Goal: Transaction & Acquisition: Purchase product/service

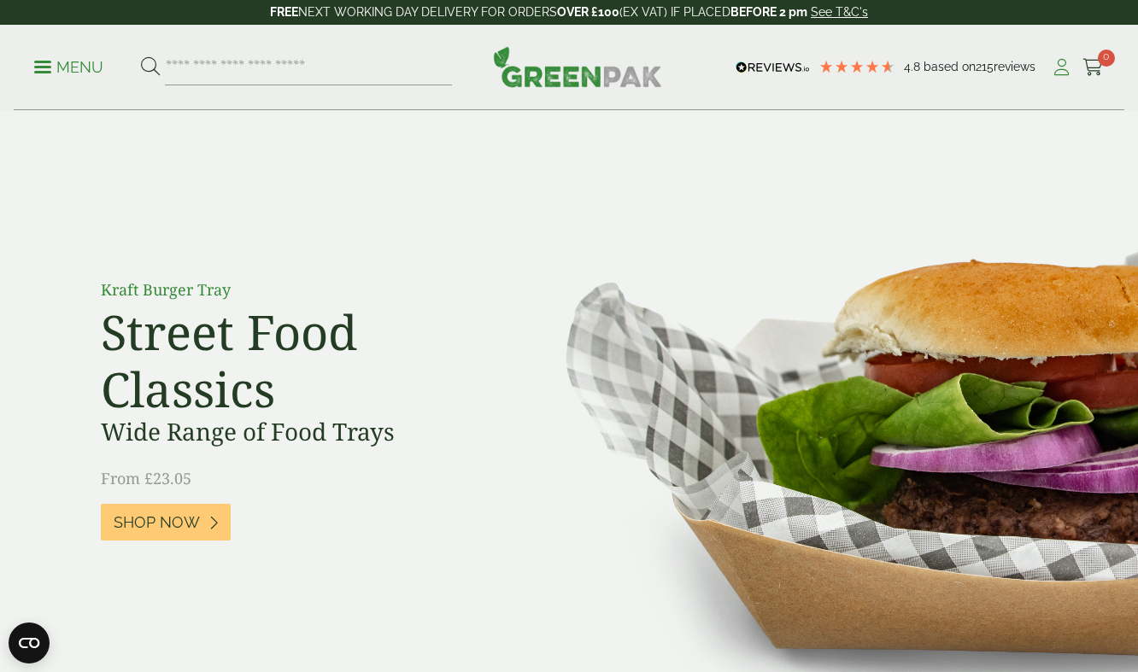
click at [1061, 67] on icon at bounding box center [1061, 67] width 21 height 17
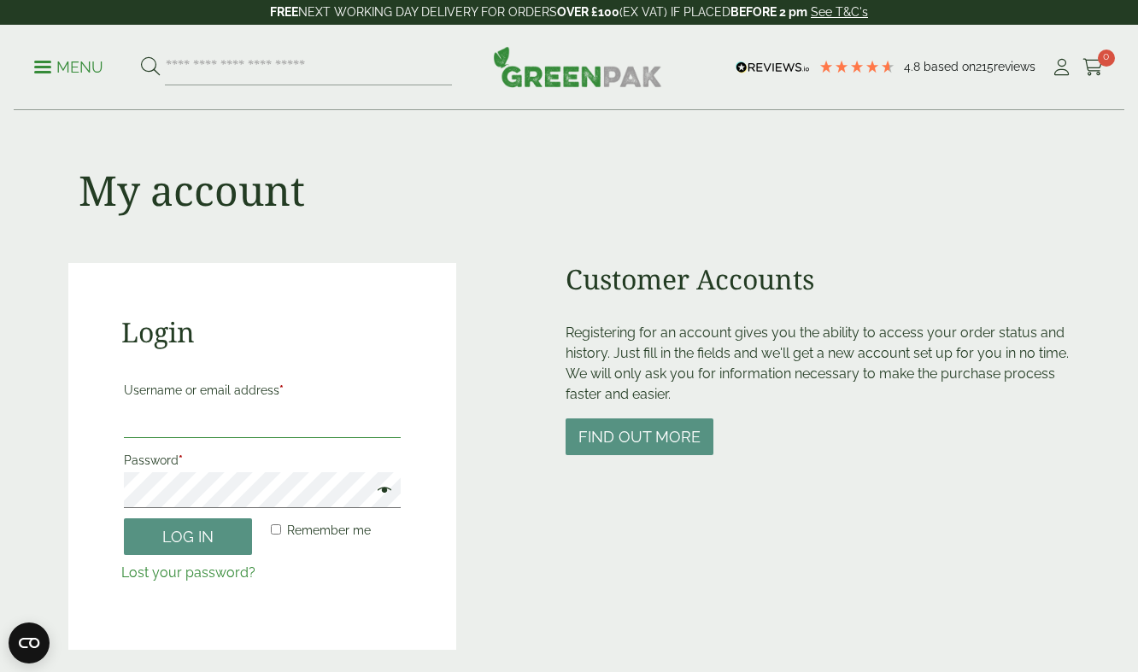
type input "**********"
click at [188, 536] on button "Log in" at bounding box center [188, 537] width 128 height 37
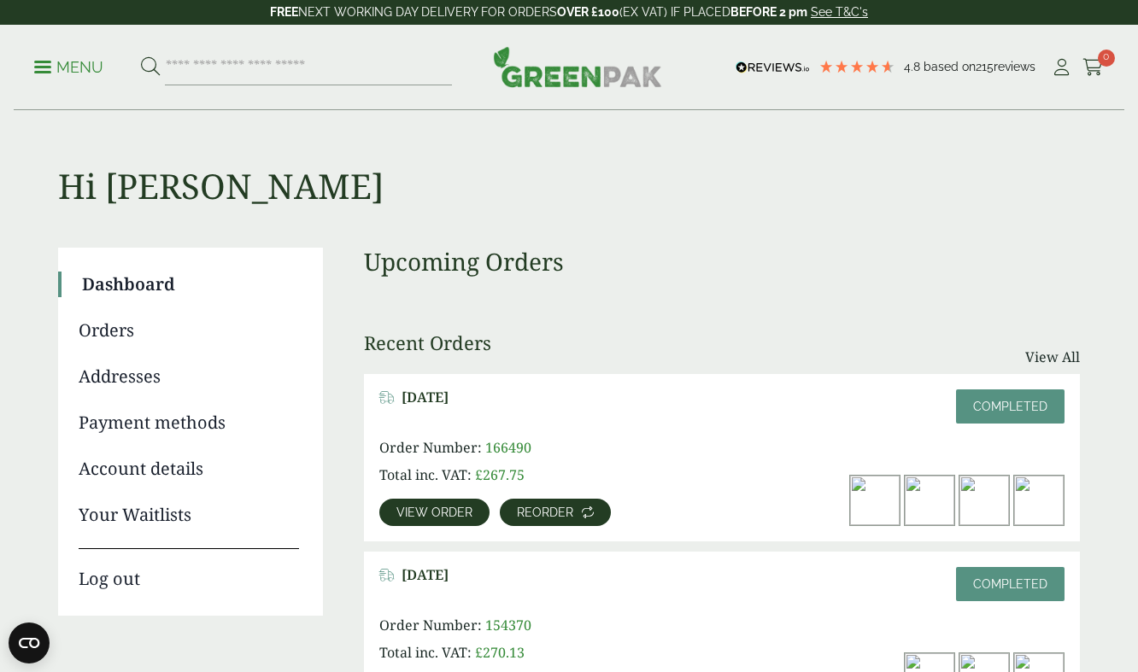
click at [554, 507] on span "Reorder" at bounding box center [545, 513] width 56 height 12
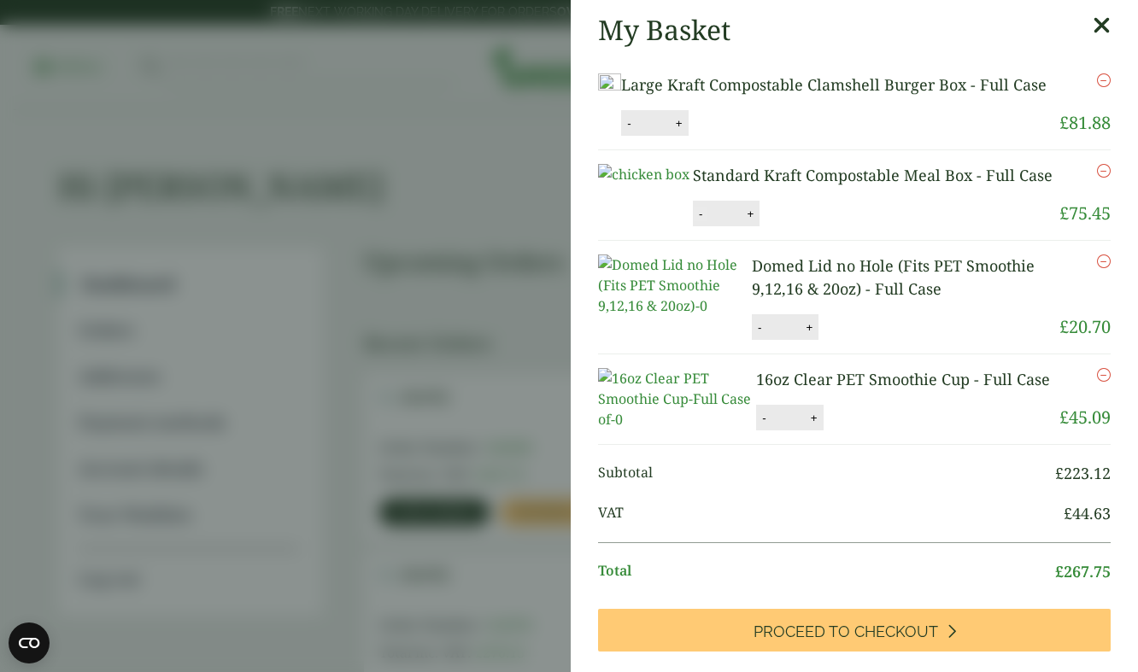
click at [707, 221] on button "-" at bounding box center [701, 214] width 14 height 15
type input "*"
click at [848, 227] on button "Update" at bounding box center [805, 215] width 85 height 26
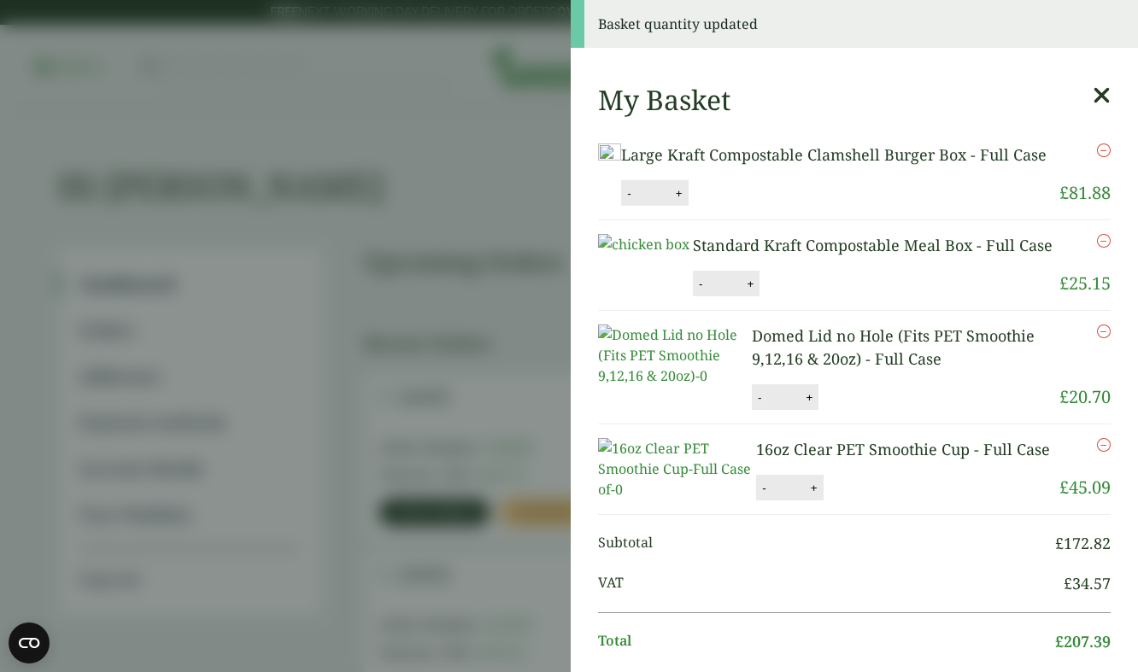
click at [763, 405] on button "-" at bounding box center [760, 397] width 14 height 15
click at [868, 411] on button "Update" at bounding box center [864, 398] width 85 height 26
type input "*"
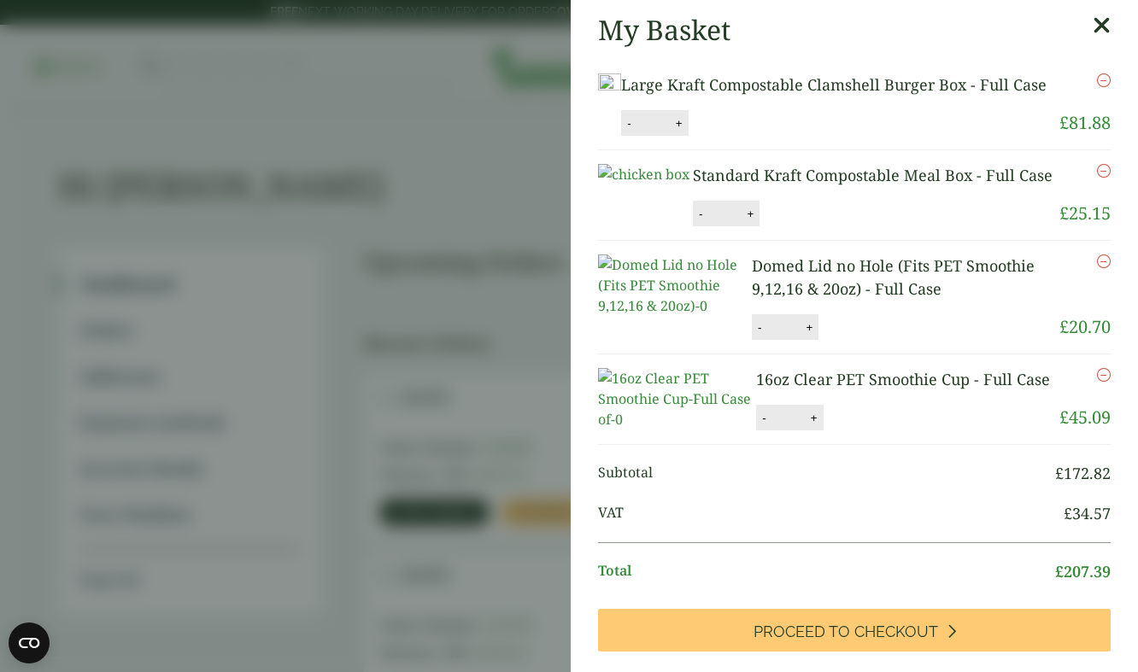
click at [1103, 22] on icon at bounding box center [1102, 26] width 18 height 24
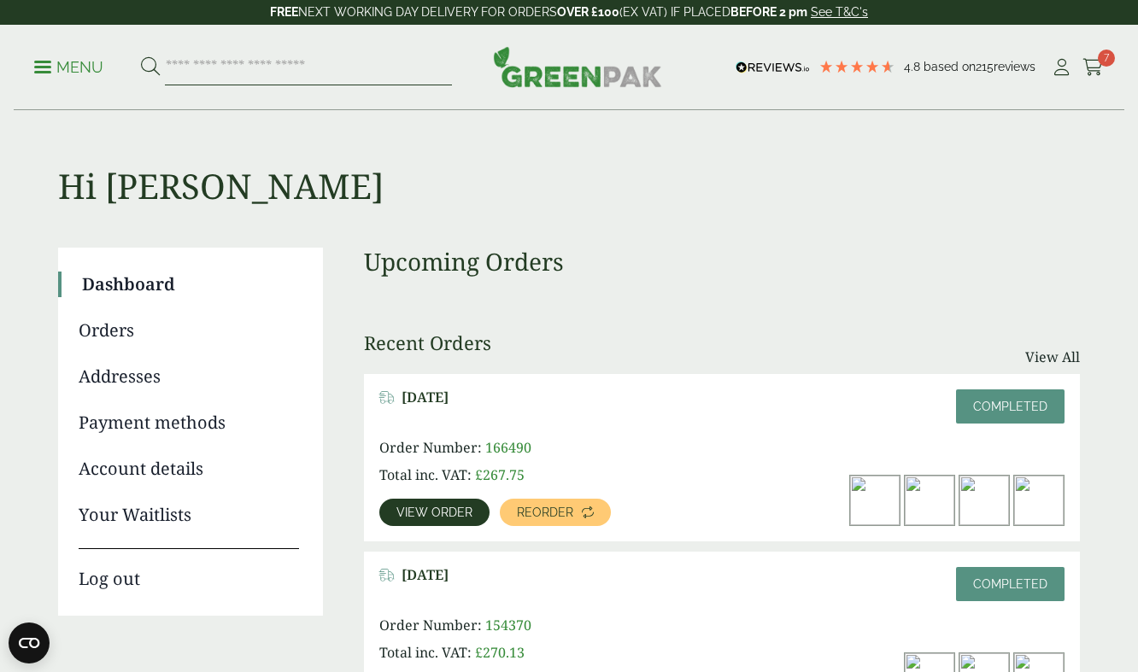
click at [221, 64] on input "search" at bounding box center [308, 68] width 287 height 36
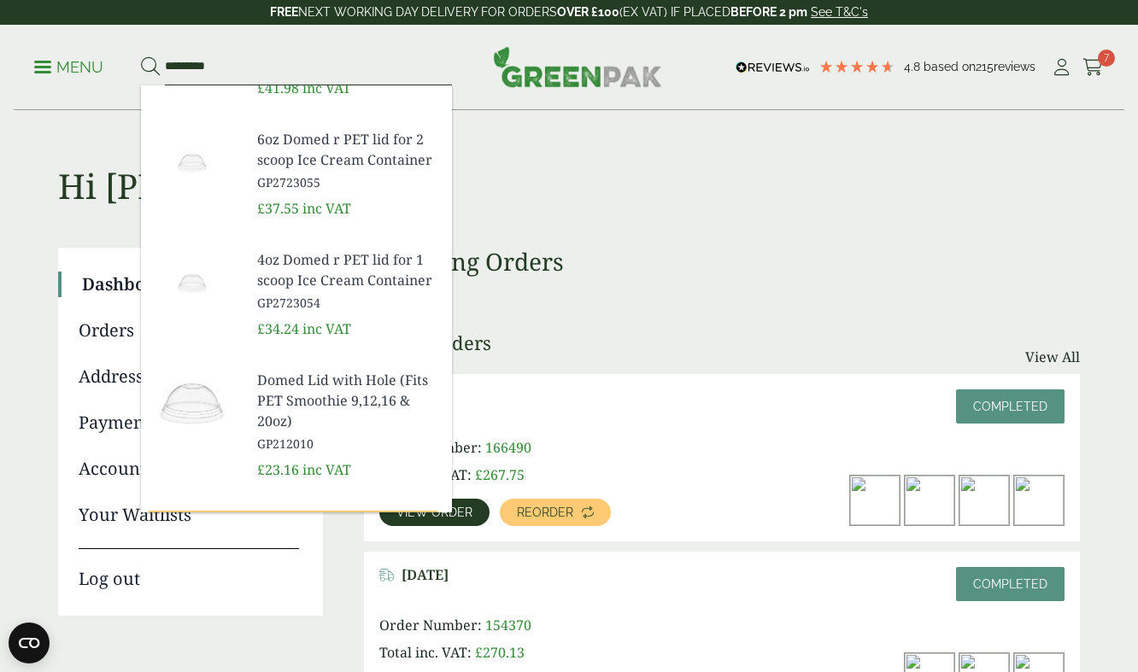
scroll to position [566, 0]
type input "*********"
click at [292, 391] on span "Domed Lid with Hole (Fits PET Smoothie 9,12,16 & 20oz)" at bounding box center [347, 400] width 181 height 62
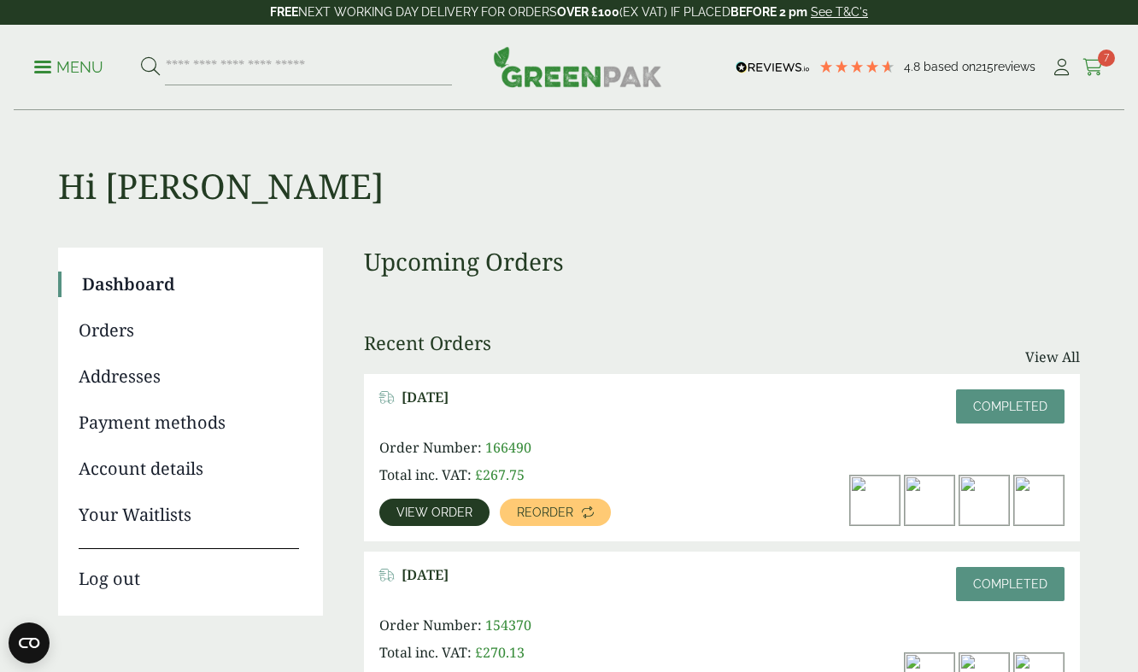
click at [1093, 62] on icon at bounding box center [1092, 67] width 21 height 17
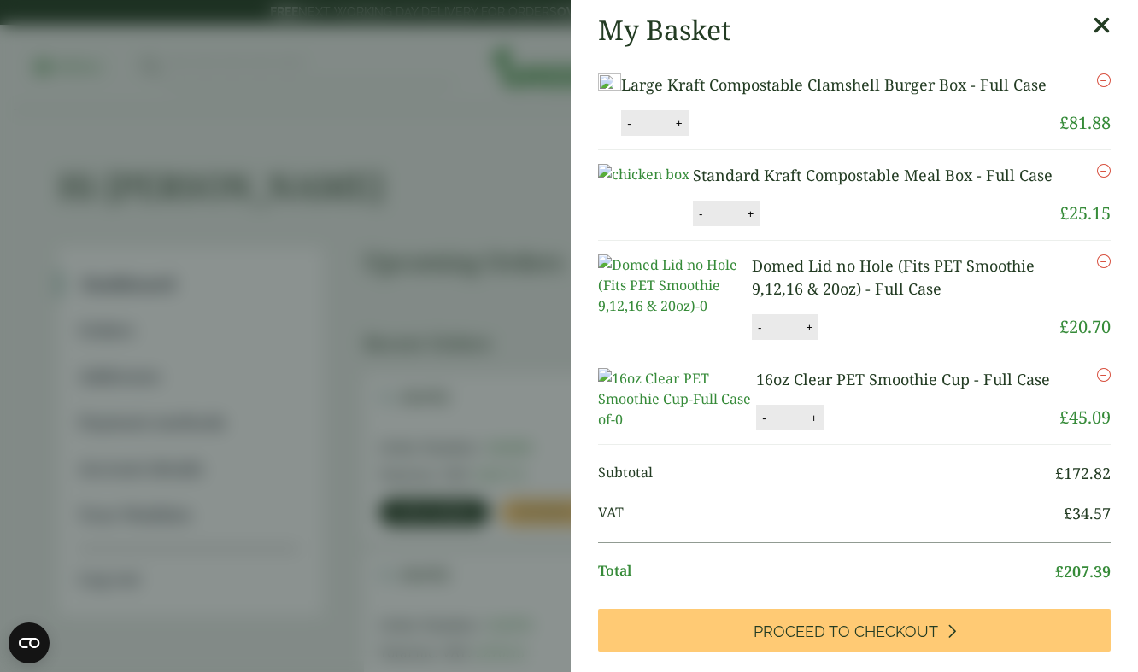
click at [1101, 268] on icon "Remove this item" at bounding box center [1104, 262] width 14 height 14
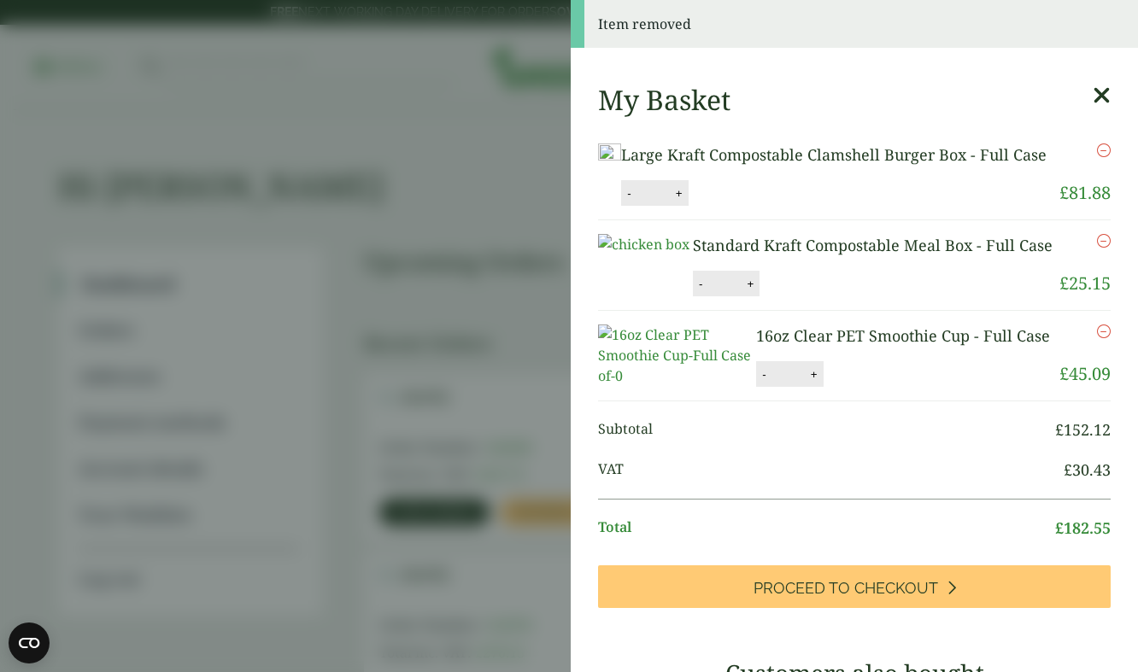
click at [1104, 89] on icon at bounding box center [1102, 96] width 18 height 24
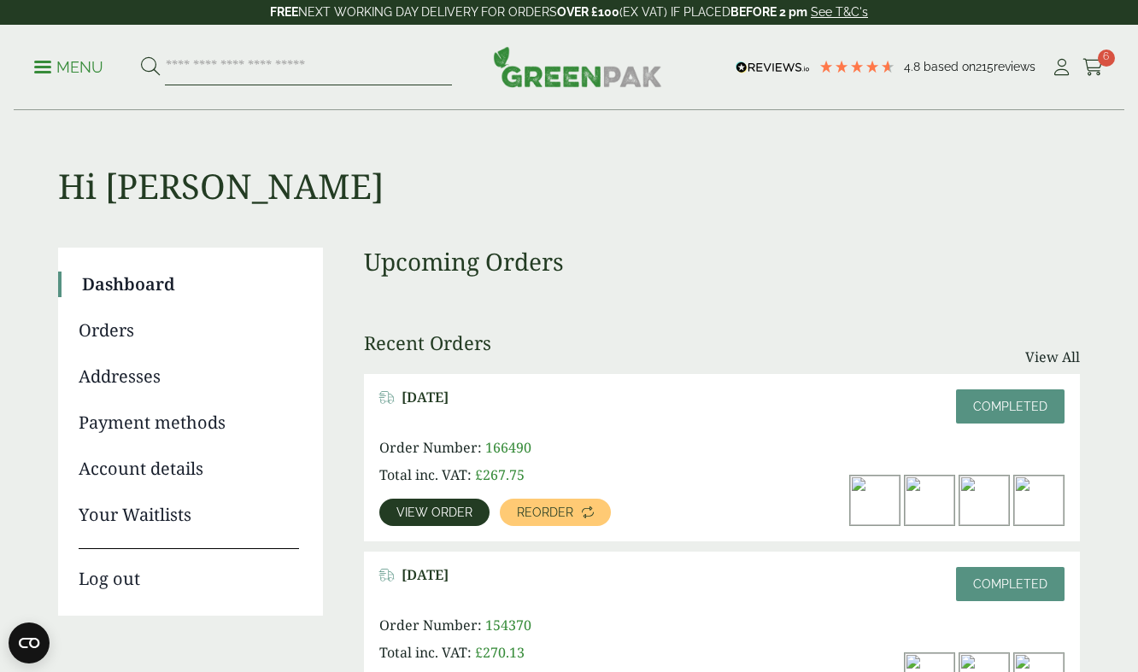
click at [305, 74] on input "search" at bounding box center [308, 68] width 287 height 36
type input "*********"
click at [149, 67] on button at bounding box center [150, 67] width 19 height 22
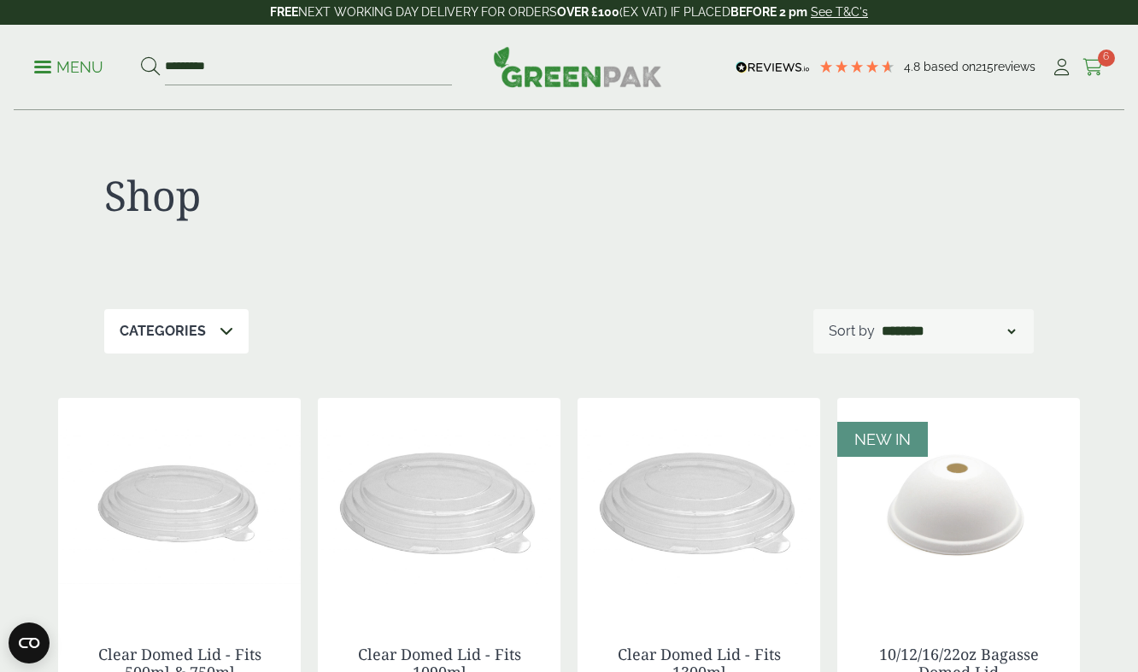
click at [1090, 63] on icon at bounding box center [1092, 67] width 21 height 17
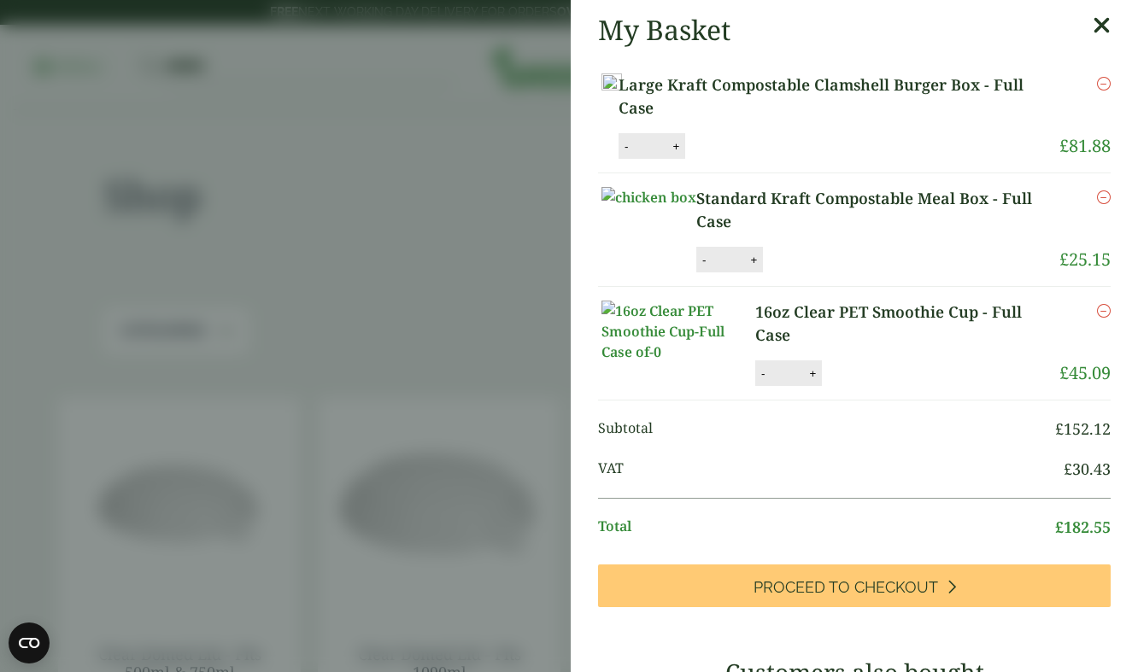
click at [1097, 25] on icon at bounding box center [1102, 26] width 18 height 24
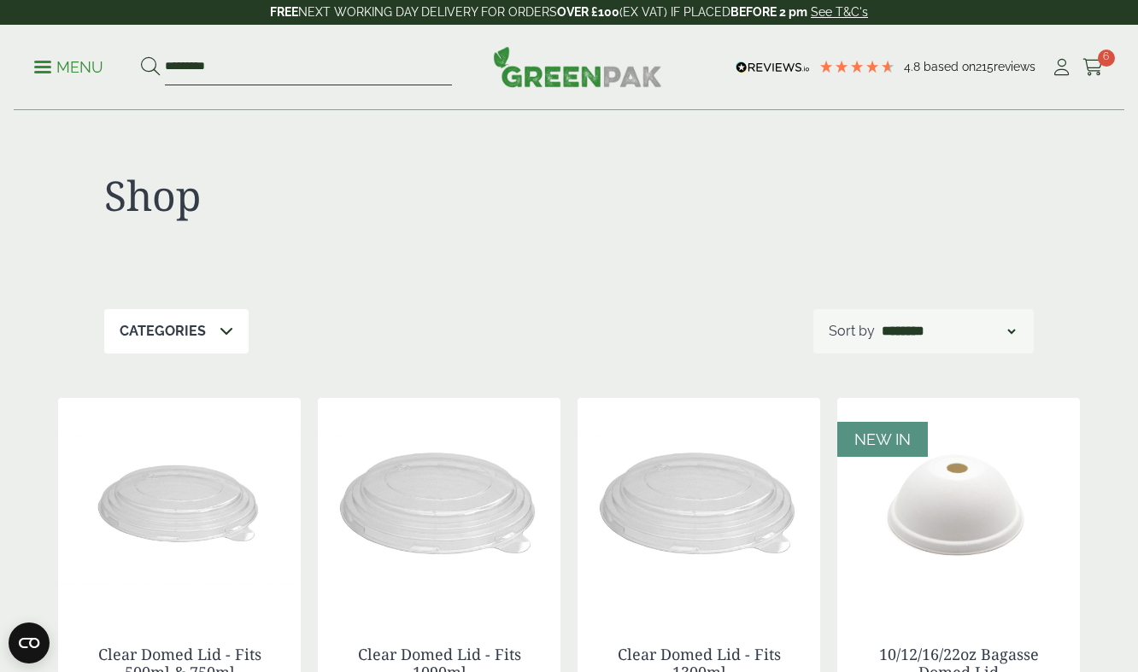
drag, startPoint x: 223, startPoint y: 64, endPoint x: 130, endPoint y: 64, distance: 93.1
click at [130, 64] on ul "Menu *********" at bounding box center [243, 68] width 418 height 36
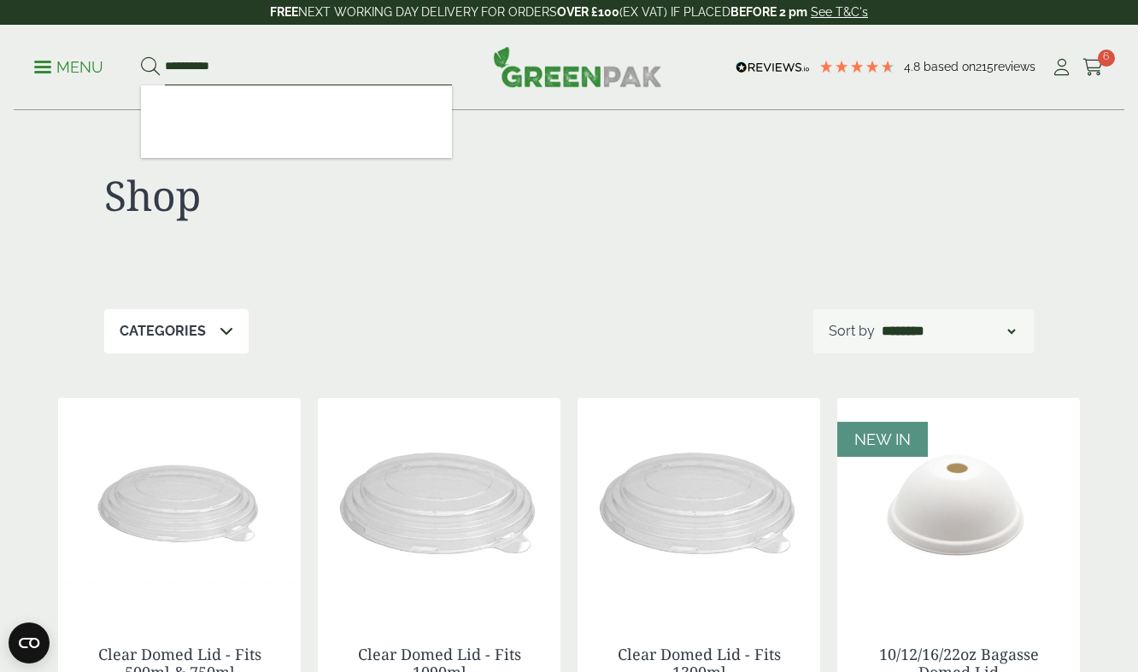
type input "**********"
click at [149, 67] on button at bounding box center [150, 67] width 19 height 22
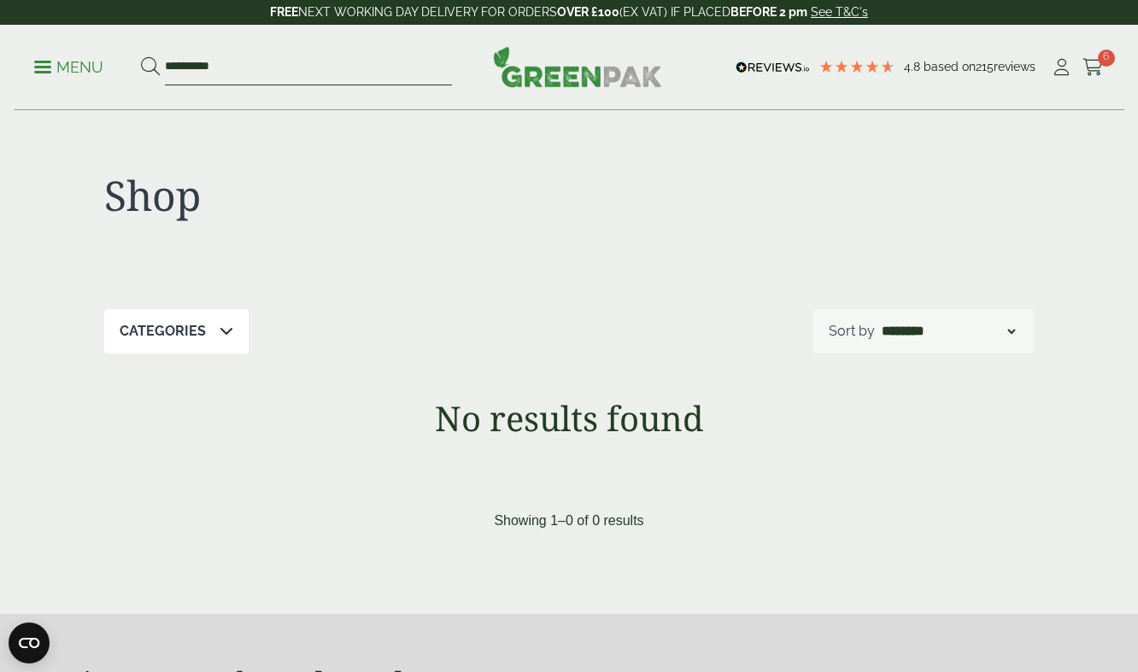
click at [245, 66] on input "**********" at bounding box center [308, 68] width 287 height 36
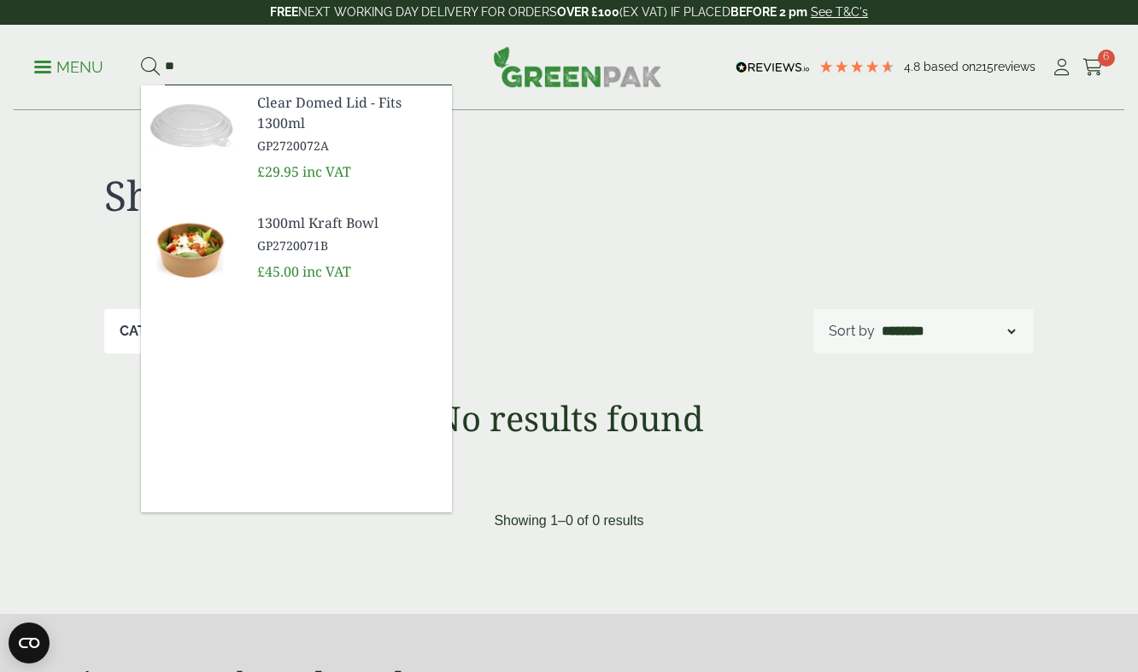
type input "*"
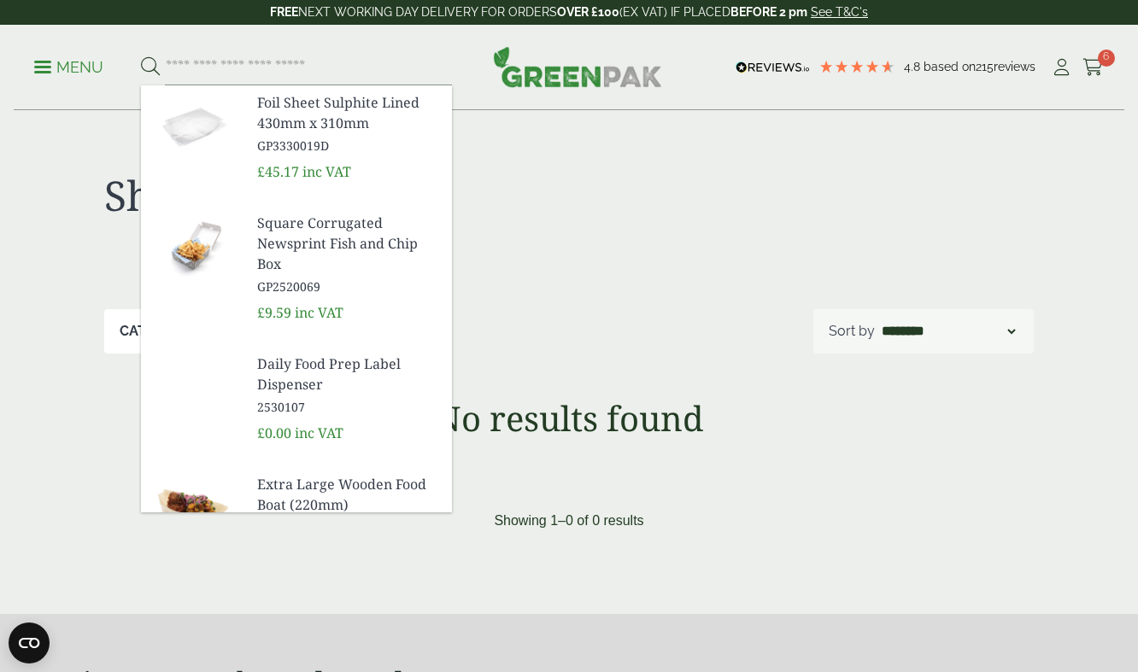
click at [601, 253] on div "Shop" at bounding box center [568, 210] width 929 height 198
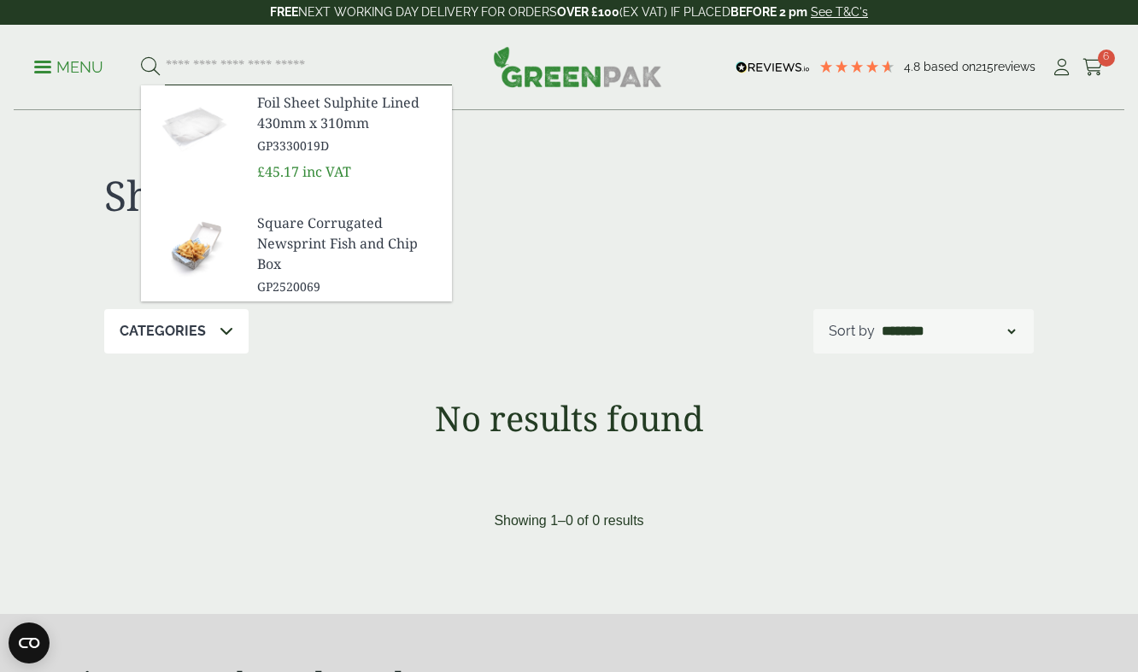
click at [234, 66] on input "search" at bounding box center [308, 68] width 287 height 36
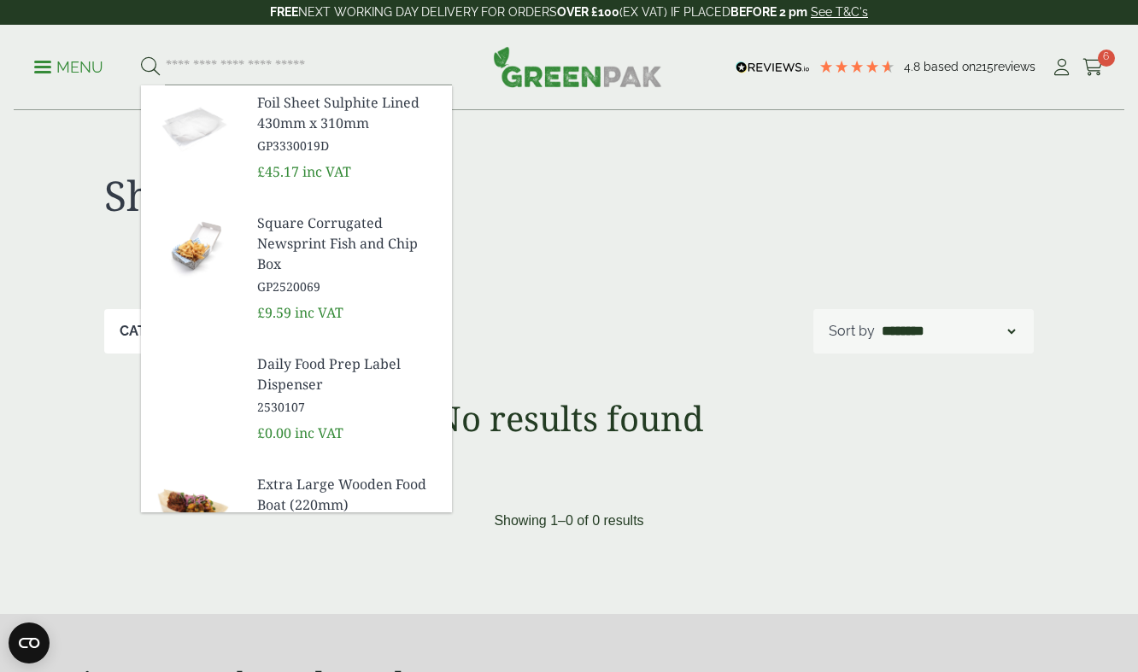
click at [577, 177] on div at bounding box center [801, 206] width 465 height 70
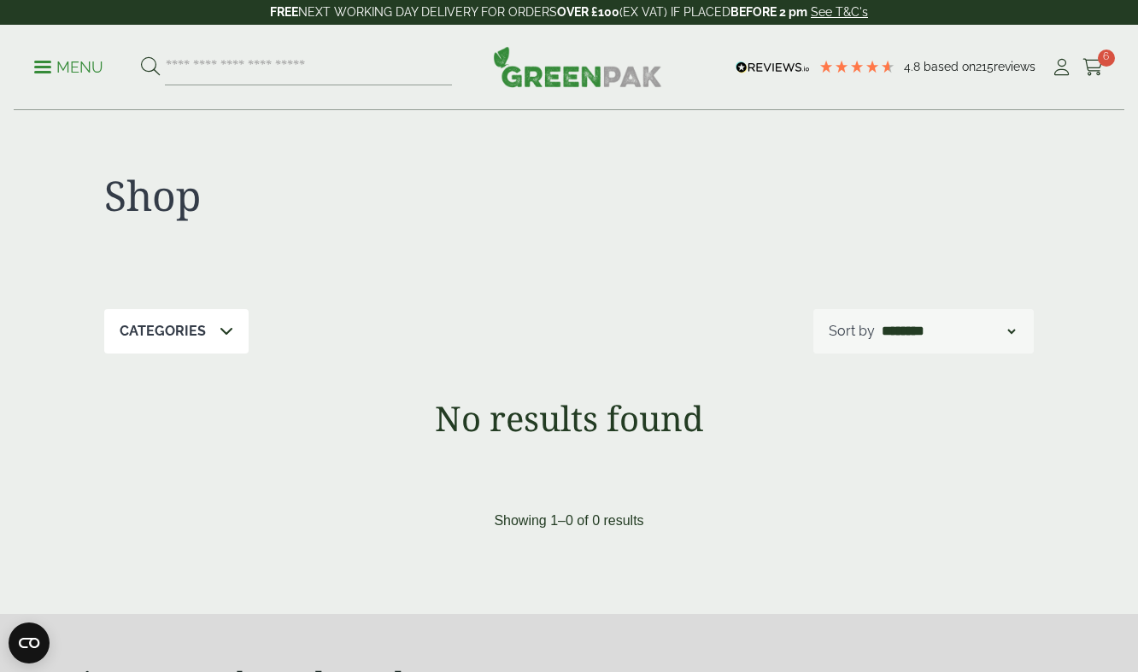
click at [90, 62] on p "Menu" at bounding box center [68, 67] width 69 height 21
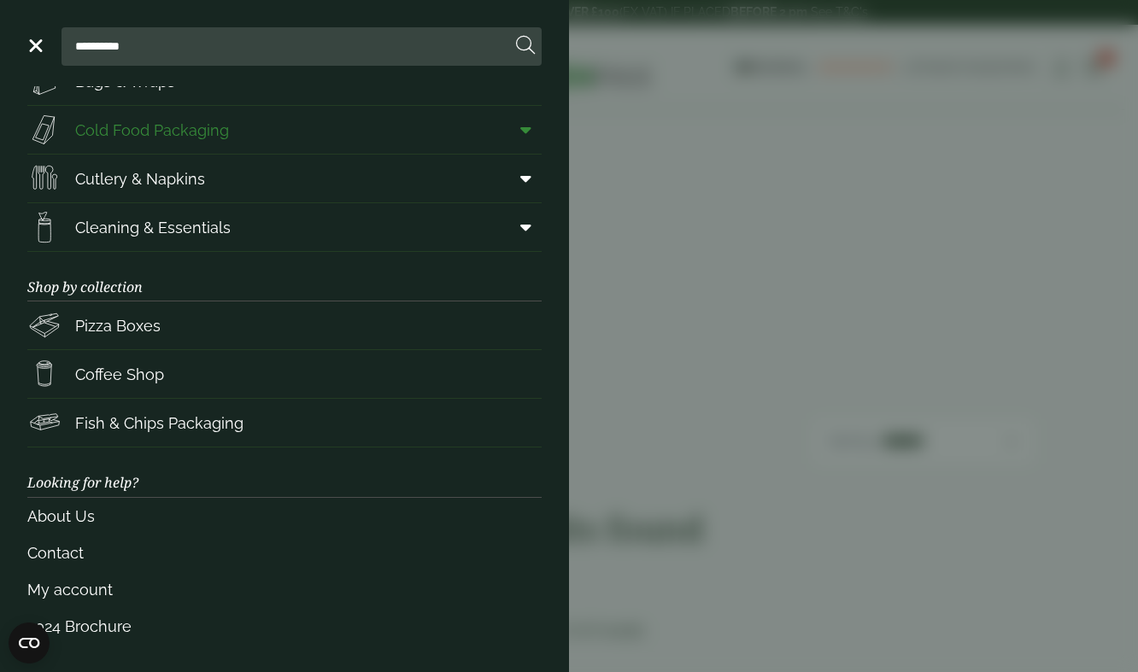
scroll to position [175, 0]
click at [771, 325] on aside "**********" at bounding box center [569, 336] width 1138 height 672
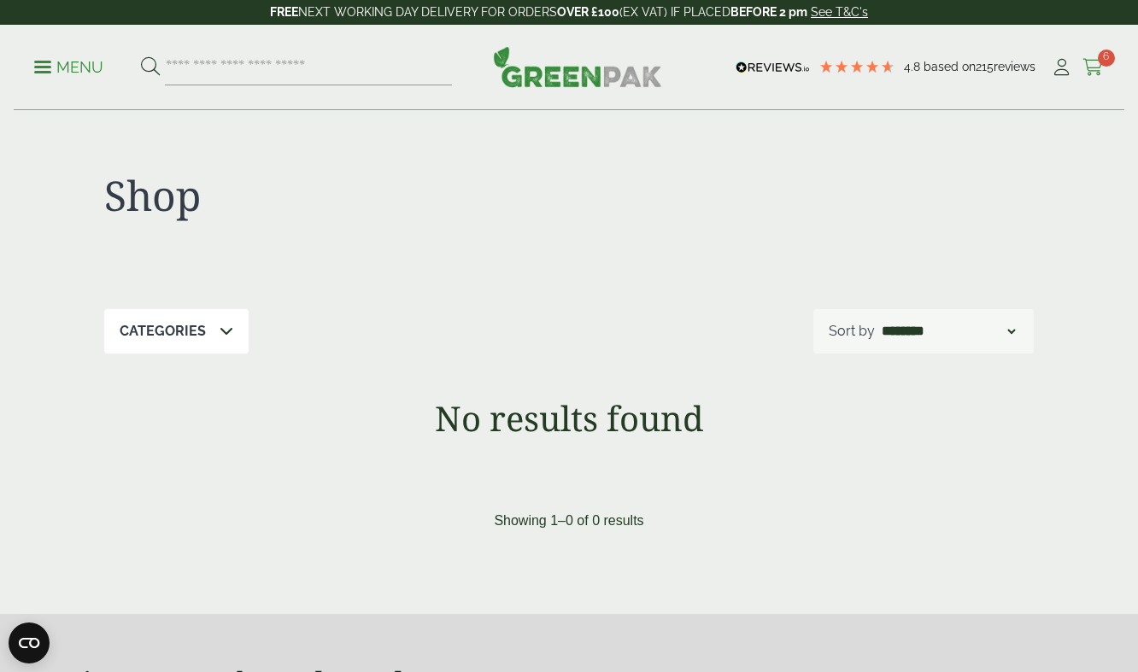
click at [1092, 62] on icon at bounding box center [1092, 67] width 21 height 17
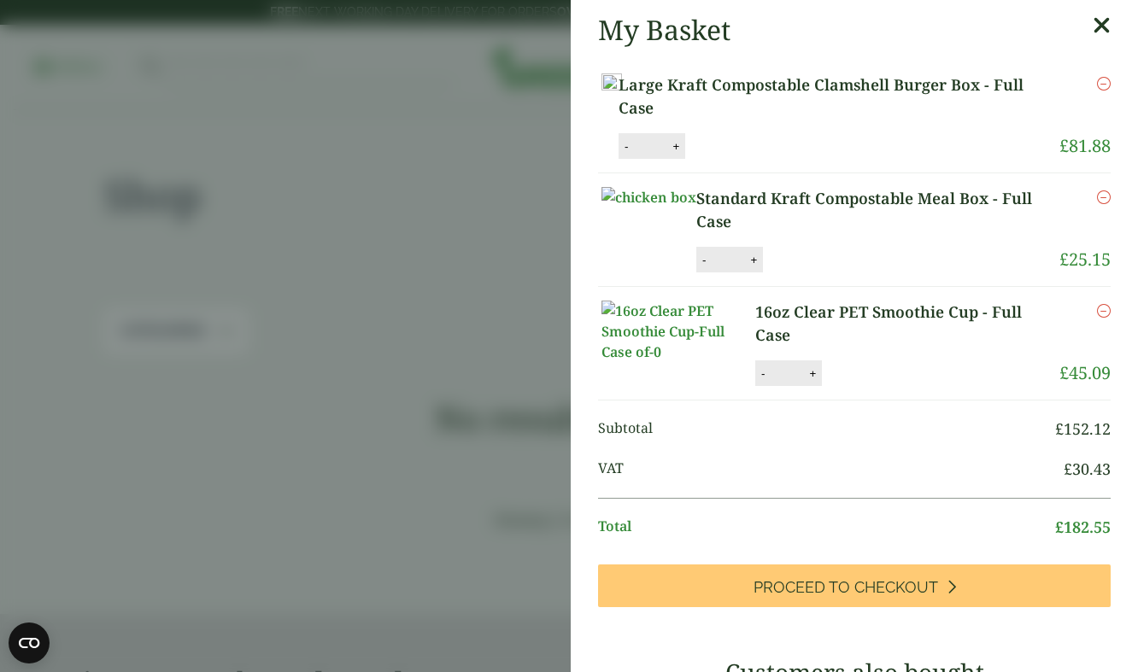
click at [1105, 318] on icon "Remove this item" at bounding box center [1104, 311] width 14 height 14
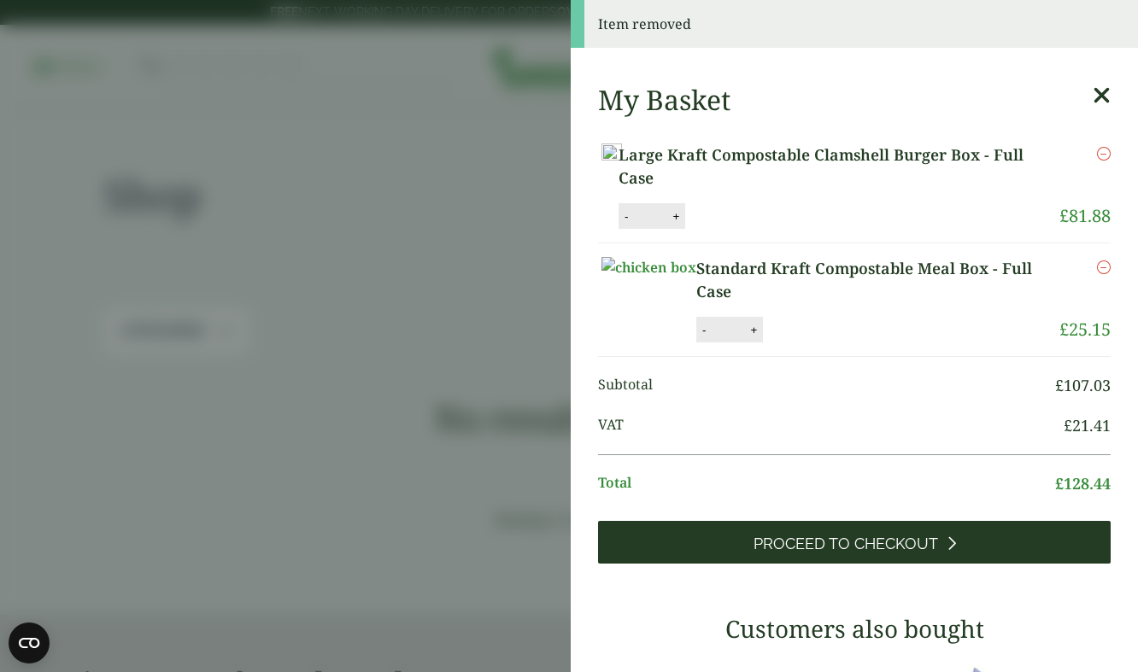
click at [826, 554] on span "Proceed to Checkout" at bounding box center [845, 544] width 185 height 19
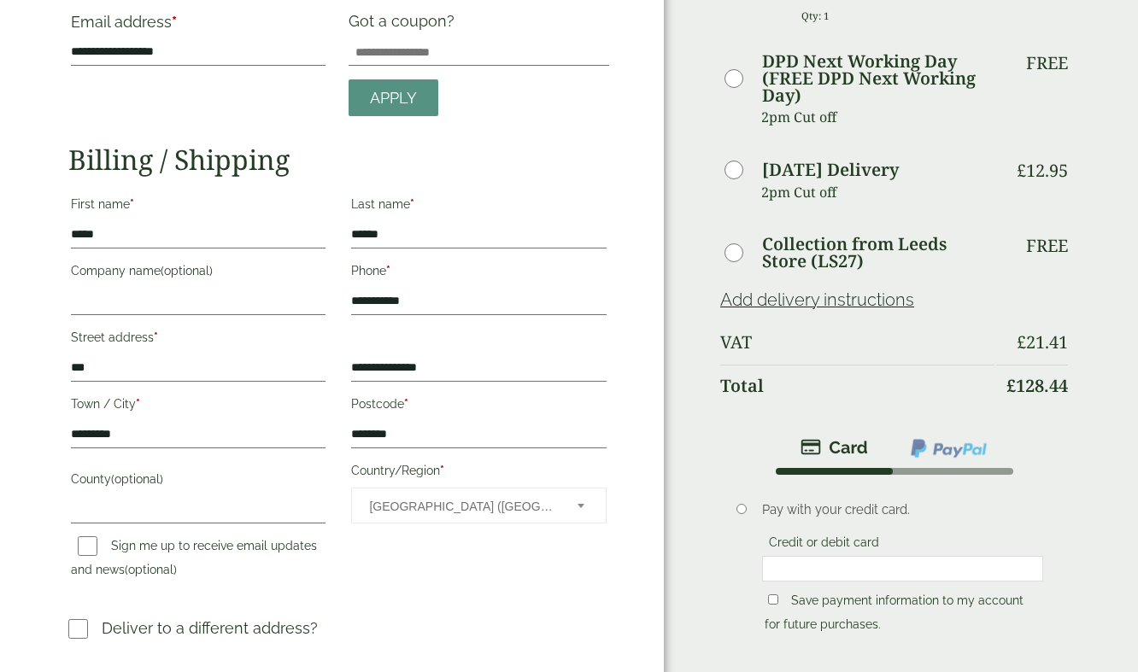
scroll to position [224, 0]
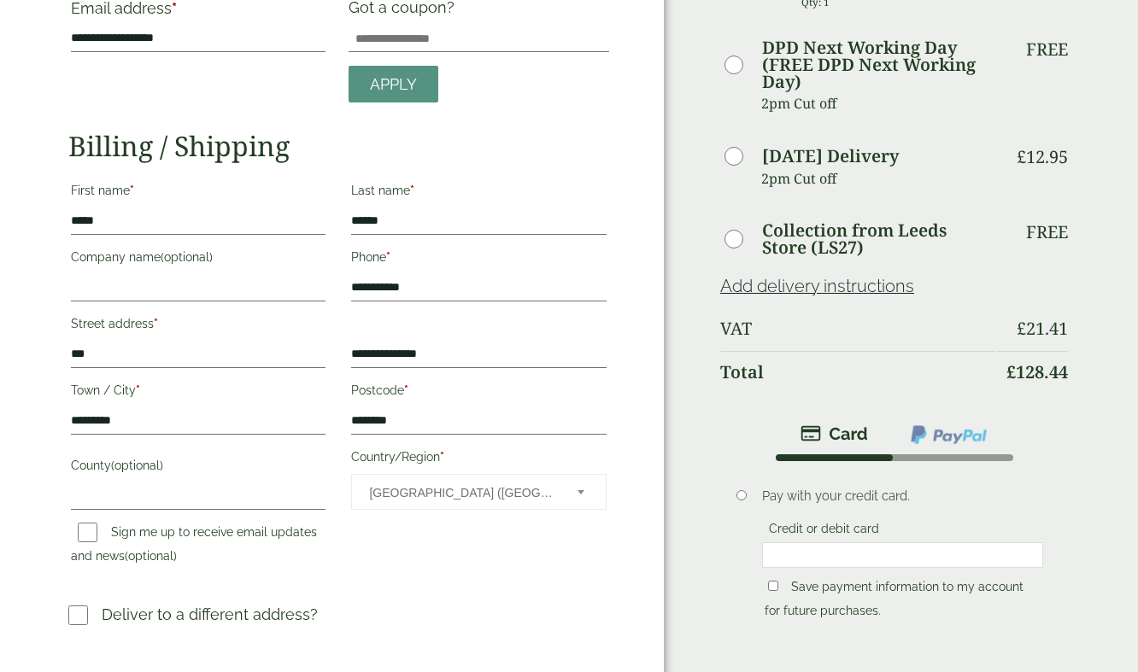
click at [941, 431] on img at bounding box center [948, 435] width 79 height 22
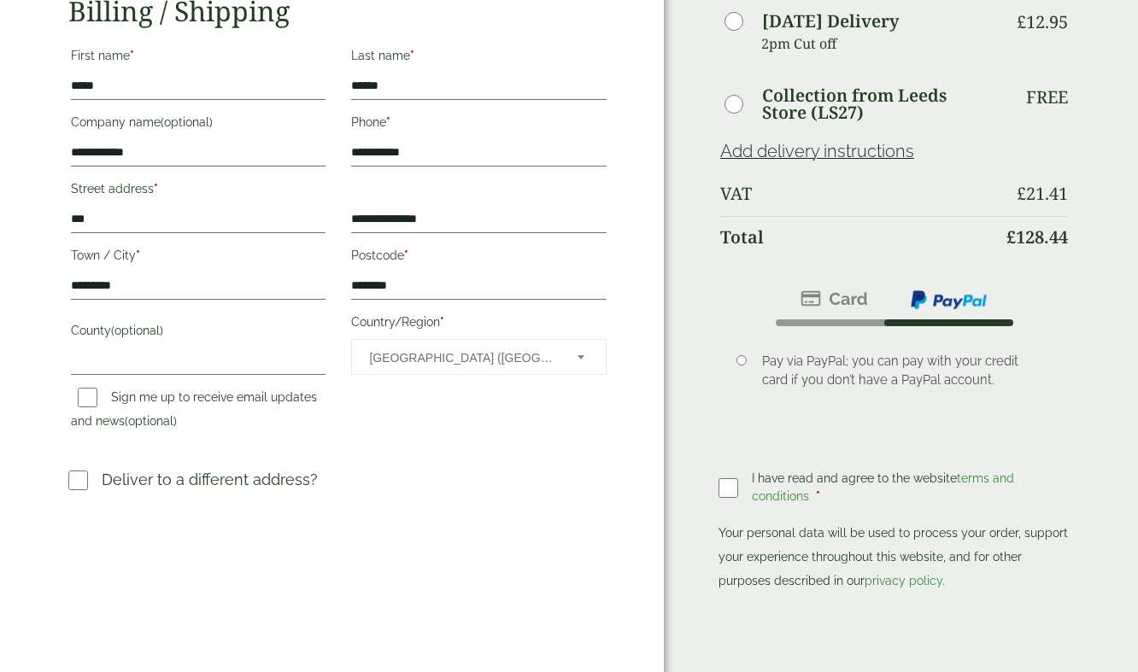
scroll to position [364, 0]
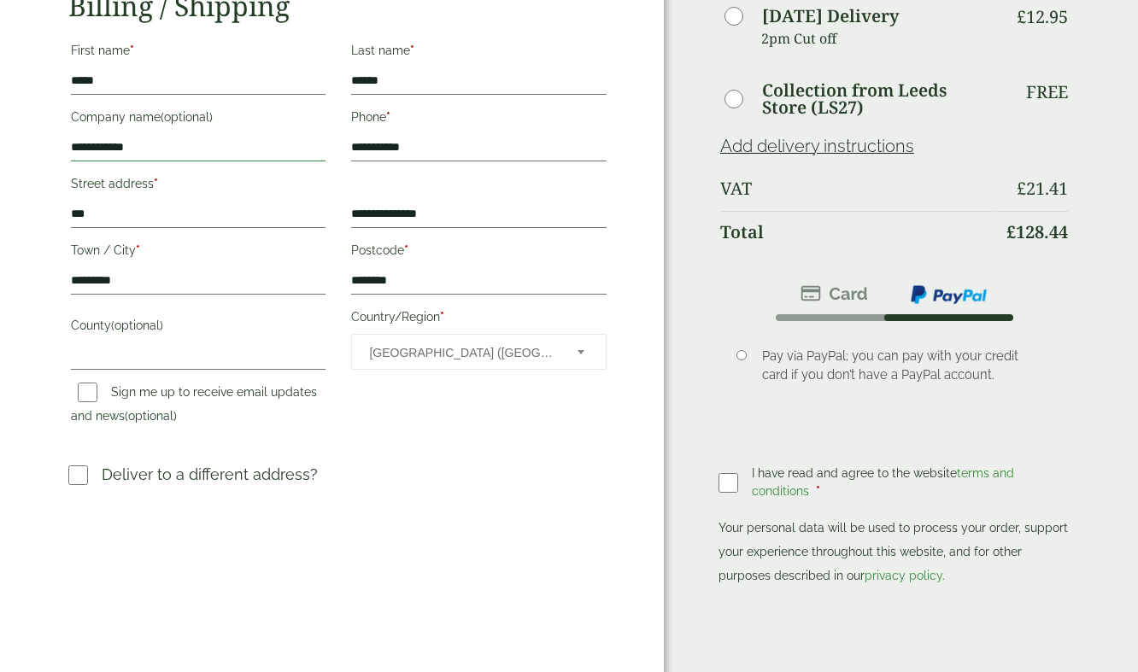
type input "**********"
